Goal: Task Accomplishment & Management: Complete application form

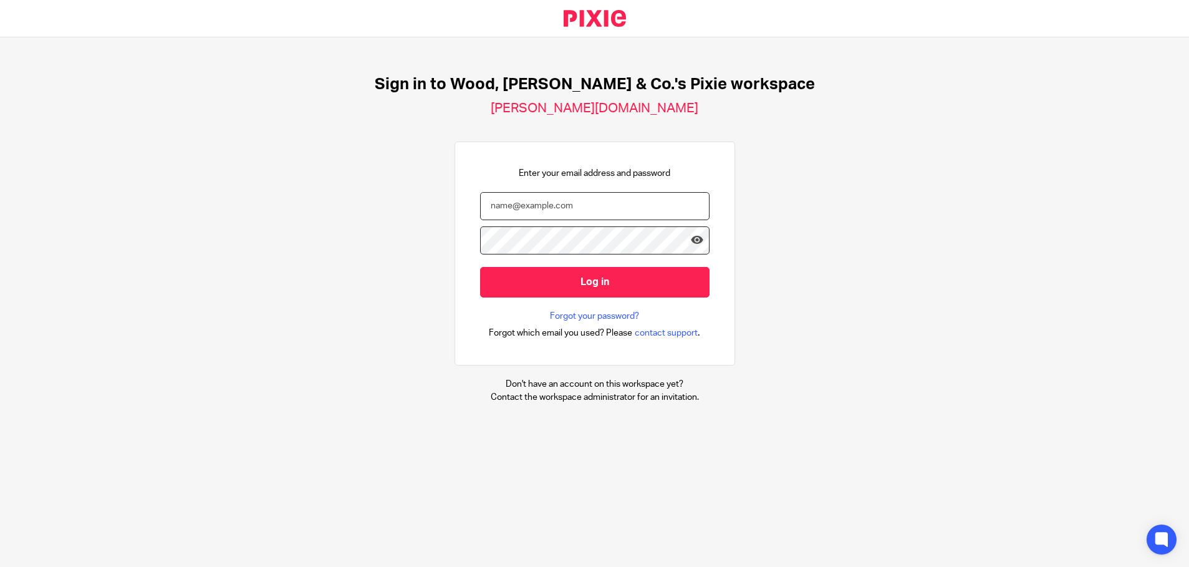
click at [550, 203] on input "email" at bounding box center [595, 206] width 230 height 28
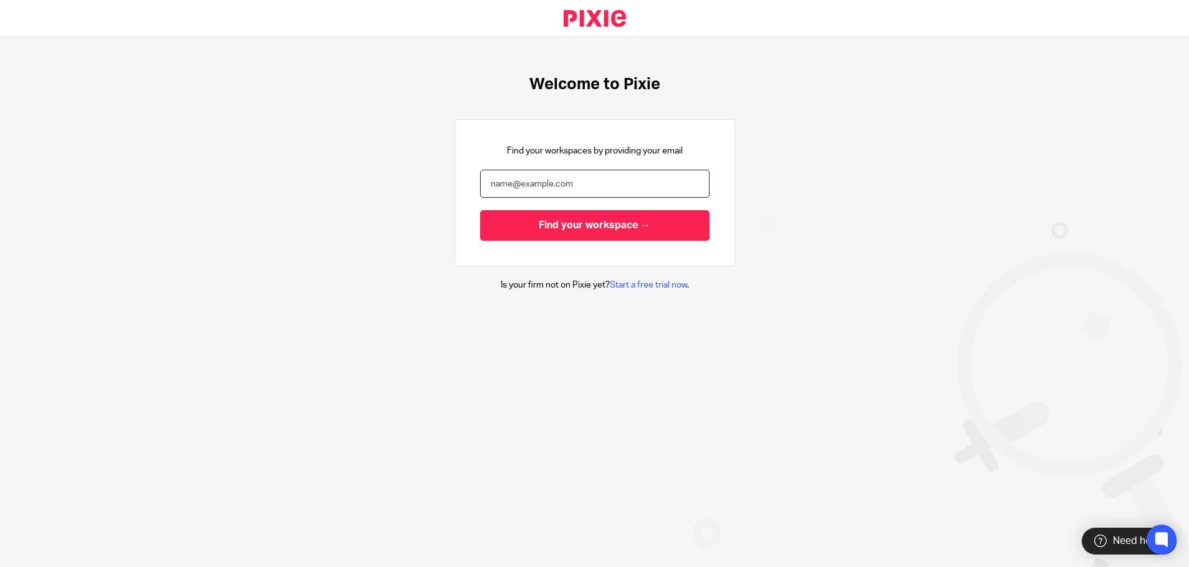
click at [526, 179] on input "email" at bounding box center [595, 184] width 230 height 28
type input "[PERSON_NAME][EMAIL_ADDRESS][DOMAIN_NAME]"
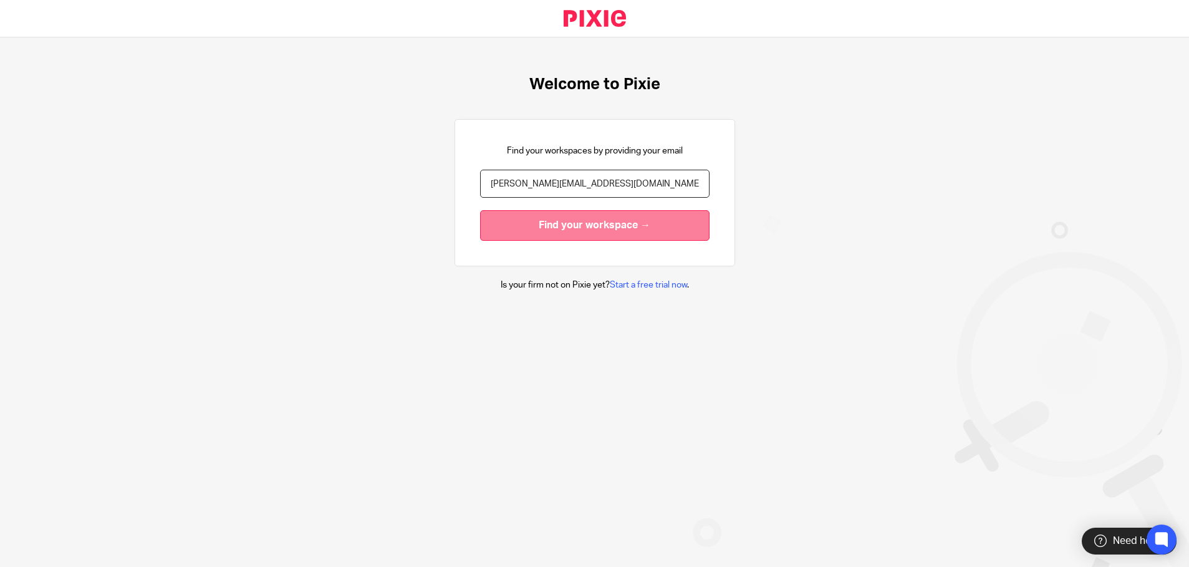
click at [589, 221] on input "Find your workspace →" at bounding box center [595, 225] width 230 height 31
